Goal: Connect with others: Connect with others

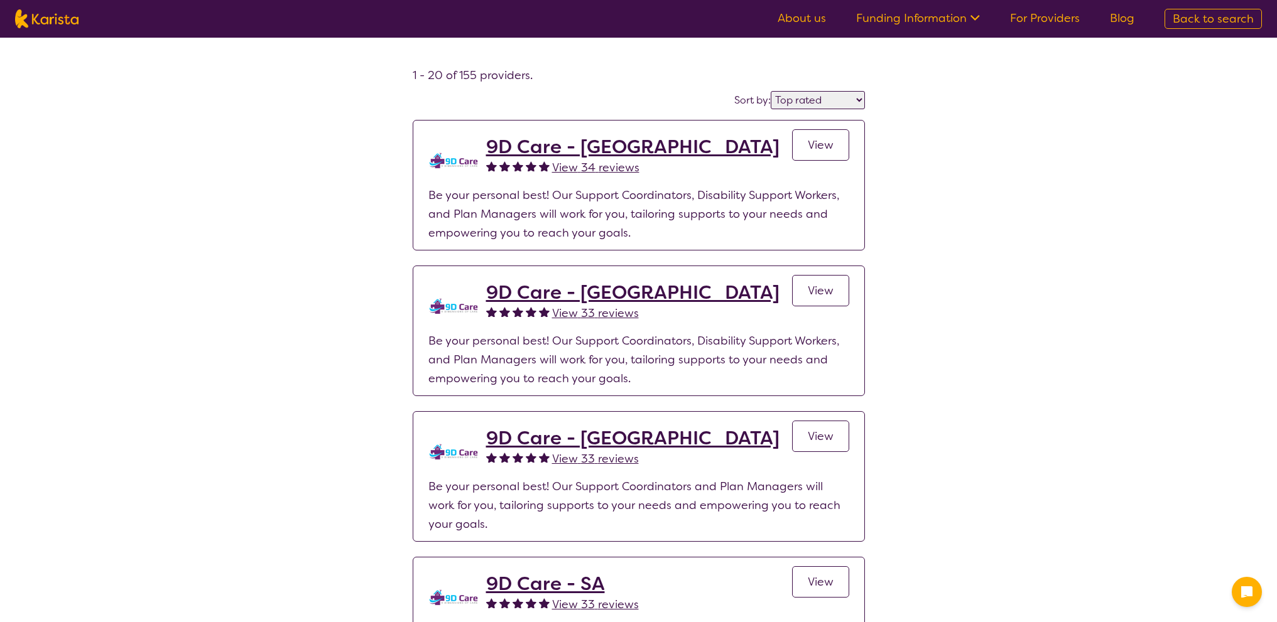
select select "by_score"
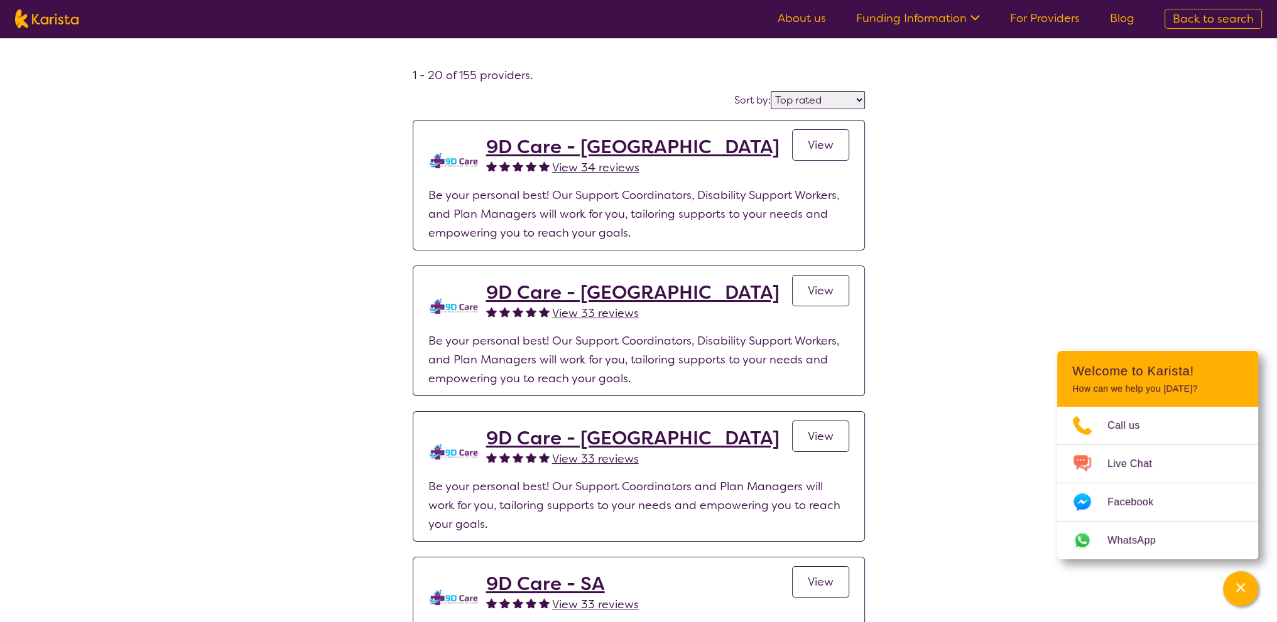
click at [25, 22] on img at bounding box center [46, 18] width 63 height 19
select select "Speech therapy"
select select "AD"
select select "NDIS"
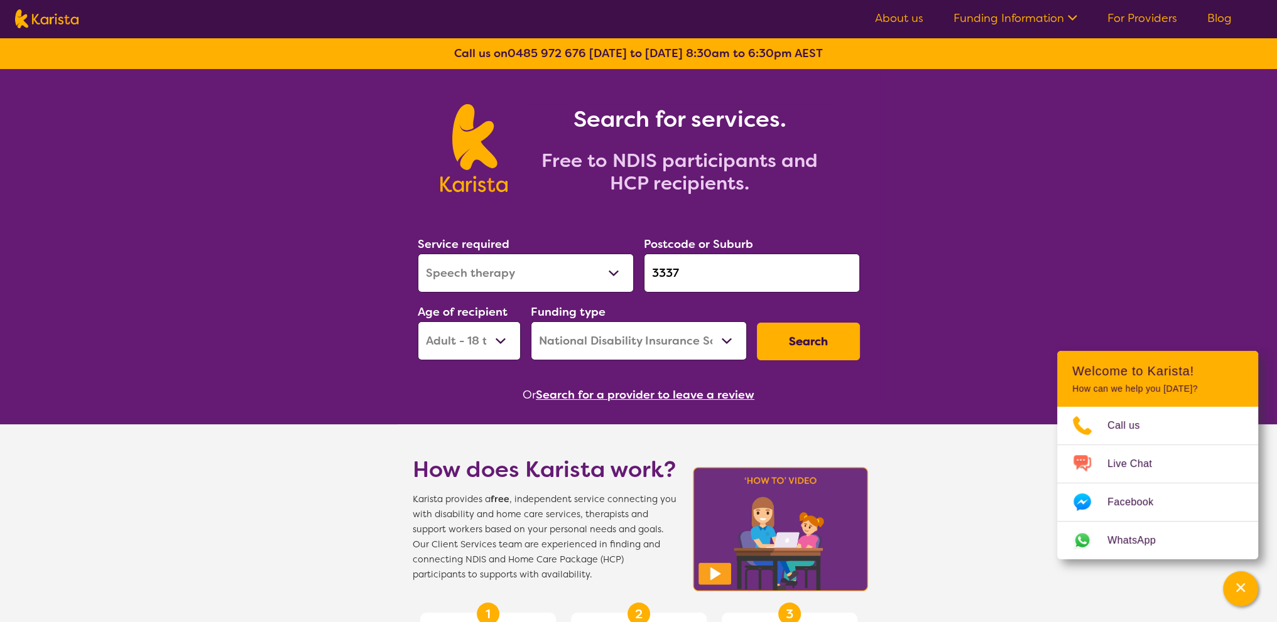
click at [533, 279] on select "Allied Health Assistant Assessment (ADHD or Autism) Behaviour support Counselli…" at bounding box center [526, 273] width 216 height 39
click at [519, 276] on select "Allied Health Assistant Assessment (ADHD or Autism) Behaviour support Counselli…" at bounding box center [526, 273] width 216 height 39
drag, startPoint x: 518, startPoint y: 274, endPoint x: 403, endPoint y: 267, distance: 115.1
click at [403, 267] on section "Service required Allied Health Assistant Assessment (ADHD or Autism) Behaviour …" at bounding box center [639, 302] width 482 height 205
select select "[MEDICAL_DATA]"
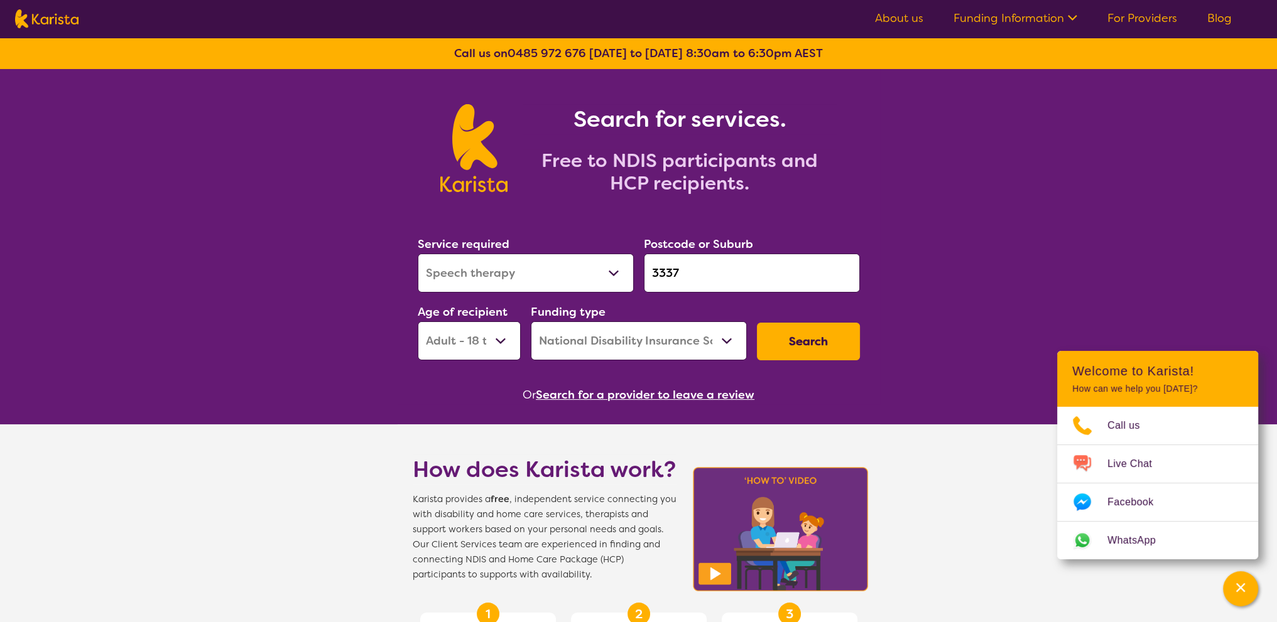
click at [418, 254] on select "Allied Health Assistant Assessment (ADHD or Autism) Behaviour support Counselli…" at bounding box center [526, 273] width 216 height 39
click at [713, 267] on input "3337" at bounding box center [752, 273] width 216 height 39
drag, startPoint x: 713, startPoint y: 267, endPoint x: 450, endPoint y: 291, distance: 264.2
click at [503, 284] on div "Service required Allied Health Assistant Assessment (ADHD or Autism) Behaviour …" at bounding box center [639, 298] width 452 height 136
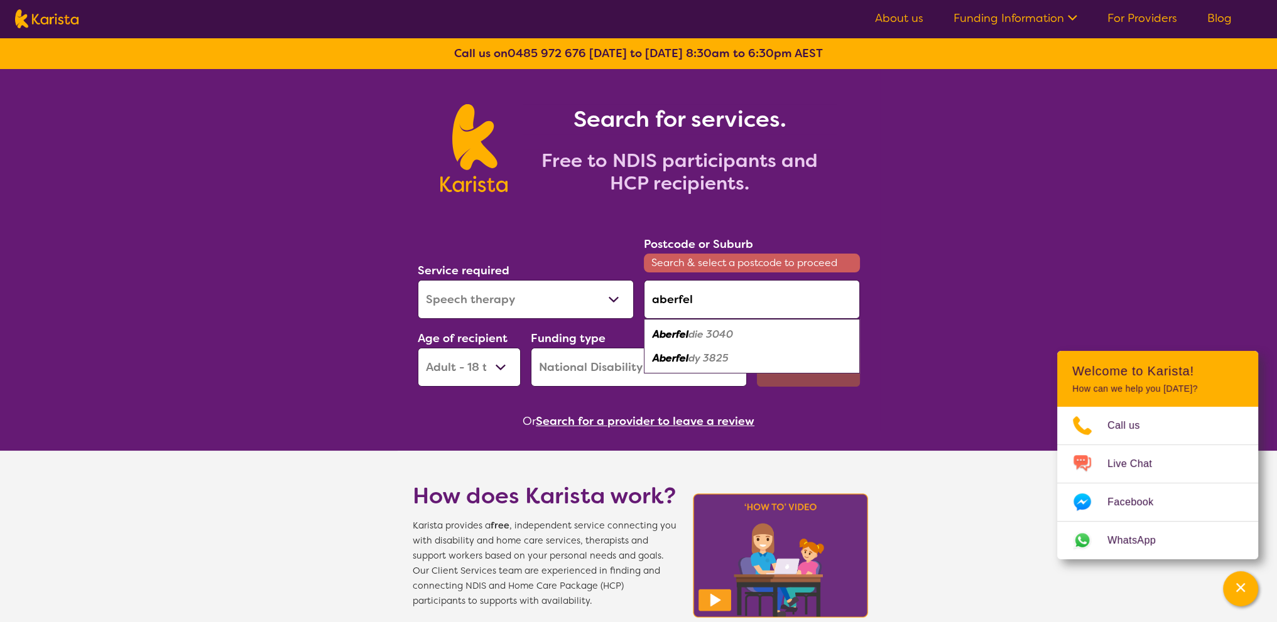
click at [707, 337] on em "die 3040" at bounding box center [710, 334] width 45 height 13
type input "3040"
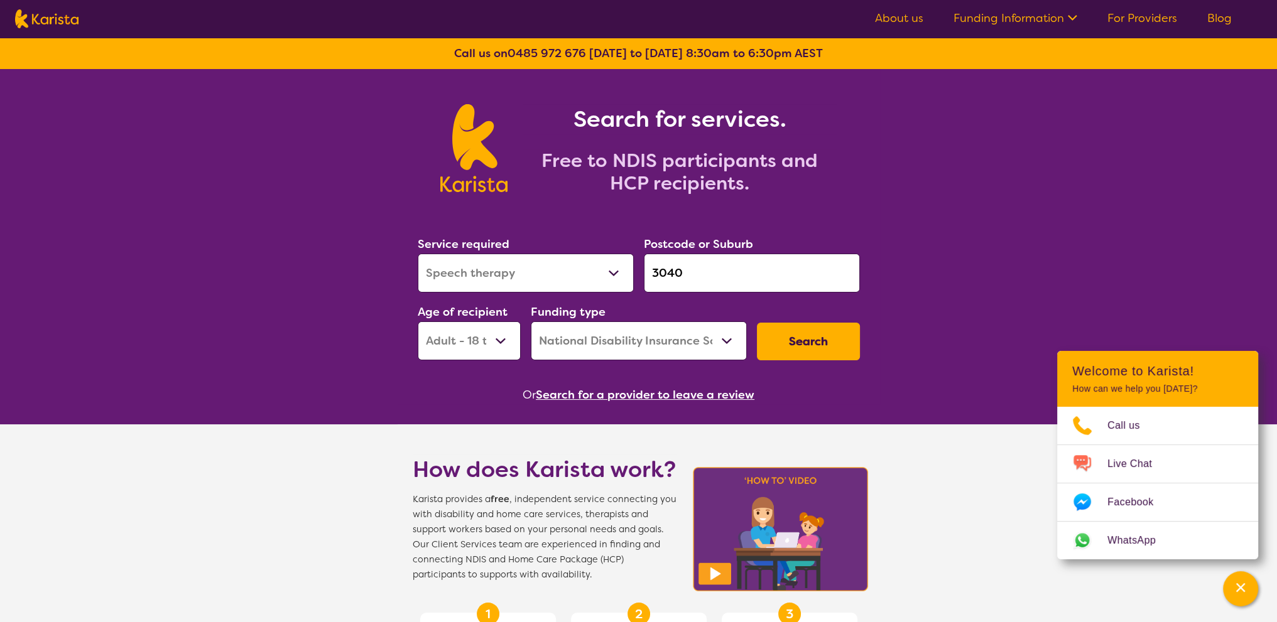
click at [492, 345] on select "Early Childhood - 0 to 9 Child - 10 to 11 Adolescent - 12 to 17 Adult - 18 to 6…" at bounding box center [469, 341] width 103 height 39
click at [418, 322] on select "Early Childhood - 0 to 9 Child - 10 to 11 Adolescent - 12 to 17 Adult - 18 to 6…" at bounding box center [469, 341] width 103 height 39
click at [823, 342] on button "Search" at bounding box center [808, 342] width 103 height 38
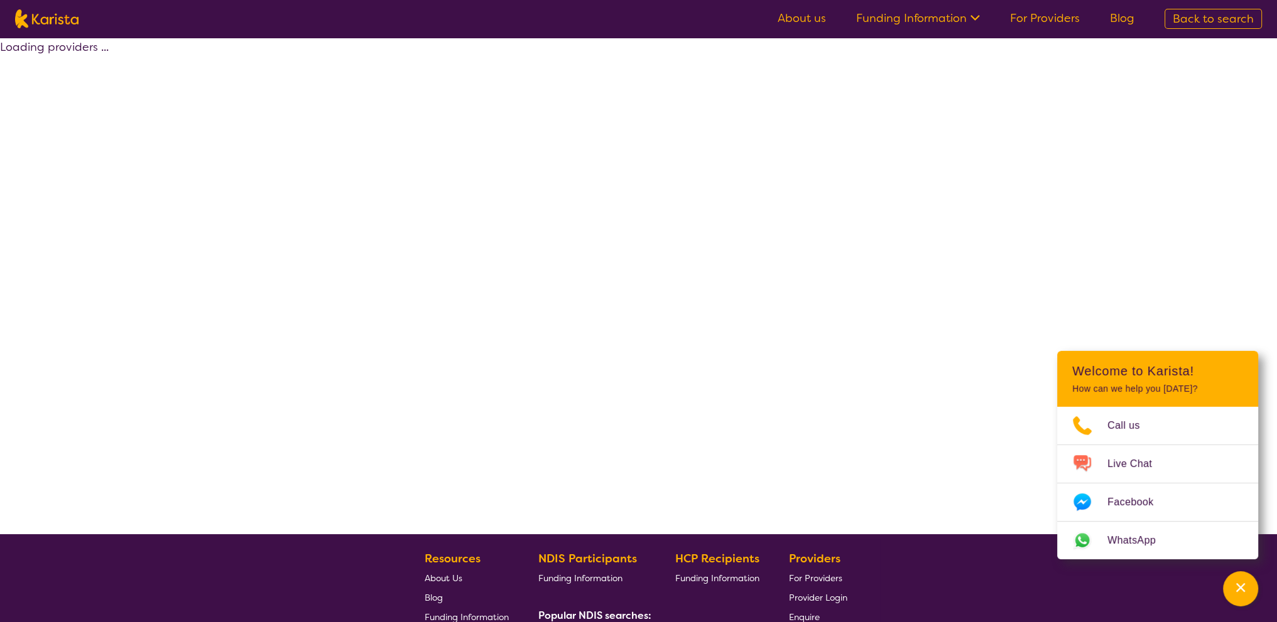
select select "by_score"
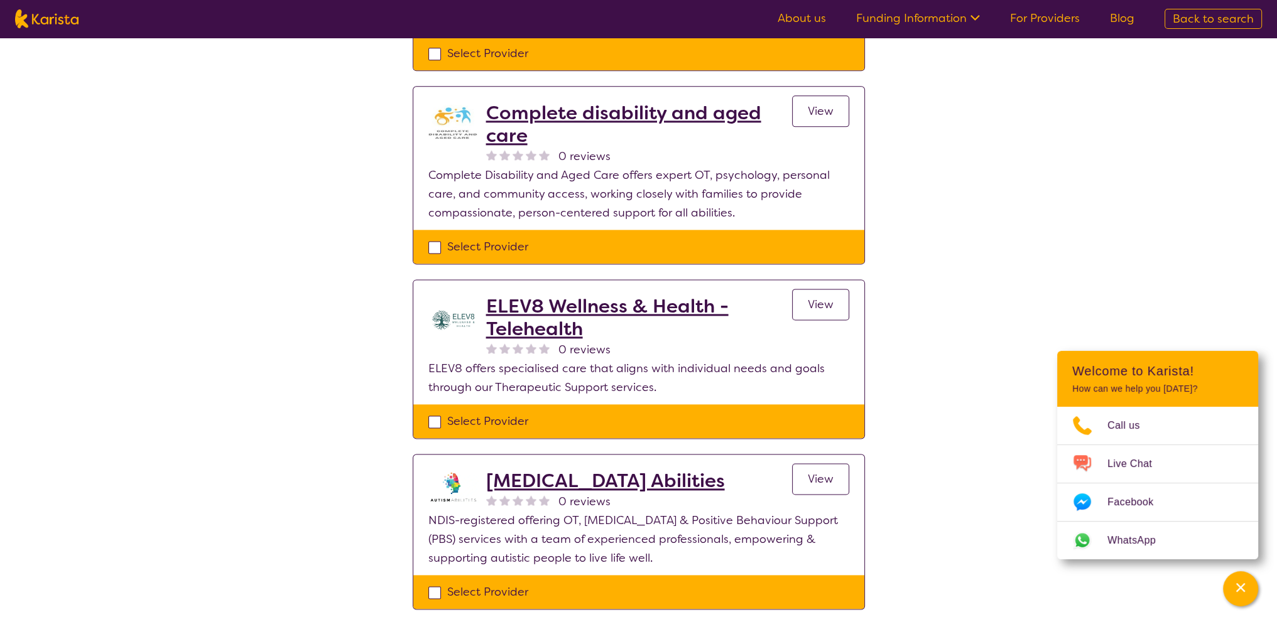
scroll to position [2198, 0]
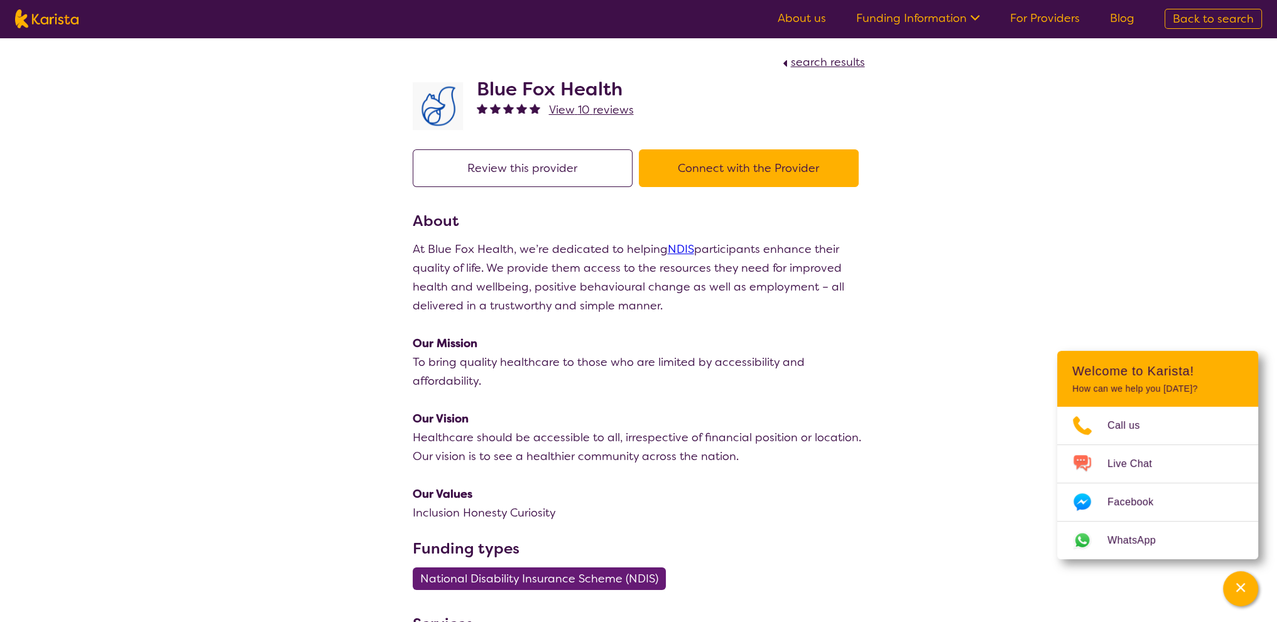
click at [734, 169] on button "Connect with the Provider" at bounding box center [749, 168] width 220 height 38
